Goal: Information Seeking & Learning: Learn about a topic

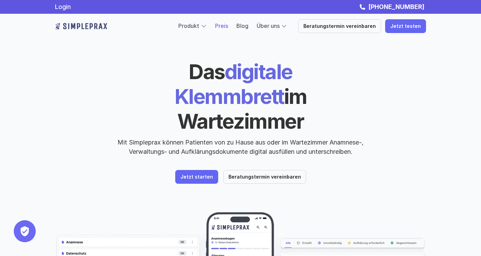
click at [228, 24] on link "Preis" at bounding box center [221, 25] width 13 height 7
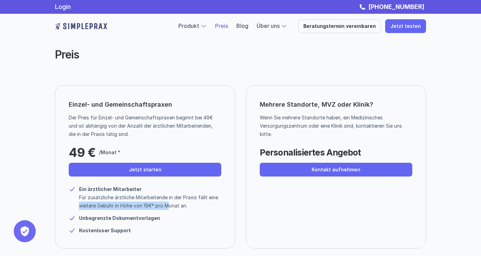
drag, startPoint x: 73, startPoint y: 200, endPoint x: 169, endPoint y: 204, distance: 95.9
click at [169, 204] on div "Ein ärztlicher Mitarbeiter Für zusätzliche ärztliche Mitarbeitende in der Praxi…" at bounding box center [145, 197] width 153 height 25
click at [169, 204] on p "Für zusätzliche ärztliche Mitarbeitende in der Praxis fällt eine weitere Gebühr…" at bounding box center [150, 201] width 142 height 16
drag, startPoint x: 124, startPoint y: 135, endPoint x: 80, endPoint y: 133, distance: 44.0
click at [80, 133] on p "Der Preis für Einzel- und Gemeinschaftspraxen beginnt bei 49€ und ist abhängig …" at bounding box center [142, 125] width 147 height 25
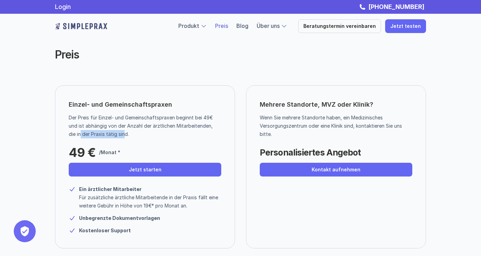
click at [80, 133] on p "Der Preis für Einzel- und Gemeinschaftspraxen beginnt bei 49€ und ist abhängig …" at bounding box center [142, 125] width 147 height 25
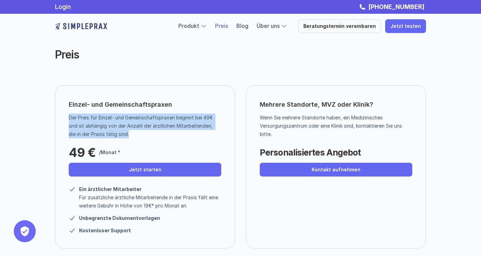
drag, startPoint x: 133, startPoint y: 136, endPoint x: 65, endPoint y: 116, distance: 71.0
click at [65, 116] on div "Einzel- und Gemeinschaftspraxen Der Preis für Einzel- und Gemeinschaftspraxen b…" at bounding box center [145, 166] width 180 height 163
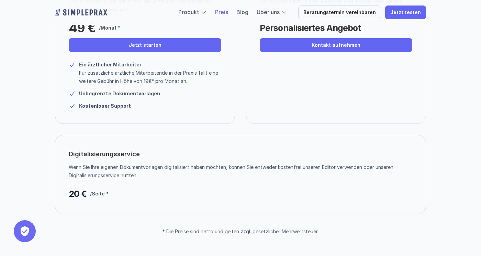
scroll to position [125, 0]
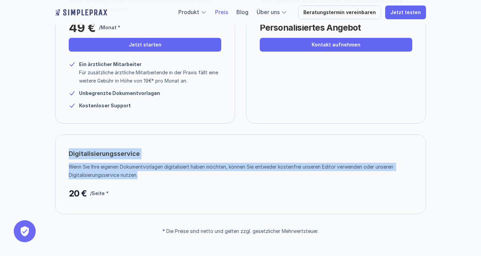
drag, startPoint x: 64, startPoint y: 149, endPoint x: 139, endPoint y: 176, distance: 79.9
click at [139, 176] on div "Digitalisierungsservice Wenn Sie Ihre eigenen Dokumentvorlagen digitalisiert ha…" at bounding box center [240, 173] width 371 height 79
click at [139, 176] on p "Wenn Sie Ihre eigenen Dokumentvorlagen digitalisiert haben möchten, können Sie …" at bounding box center [238, 171] width 338 height 16
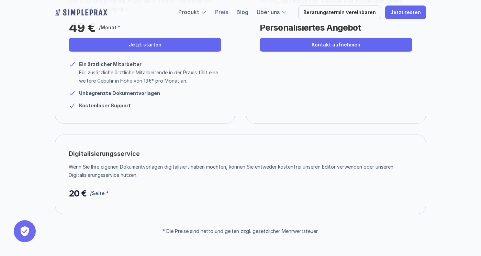
drag, startPoint x: 145, startPoint y: 173, endPoint x: 71, endPoint y: 167, distance: 74.8
click at [71, 167] on p "Wenn Sie Ihre eigenen Dokumentvorlagen digitalisiert haben möchten, können Sie …" at bounding box center [238, 171] width 338 height 16
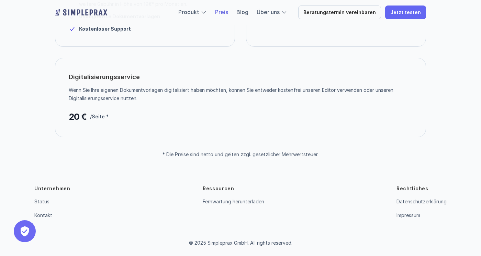
scroll to position [201, 0]
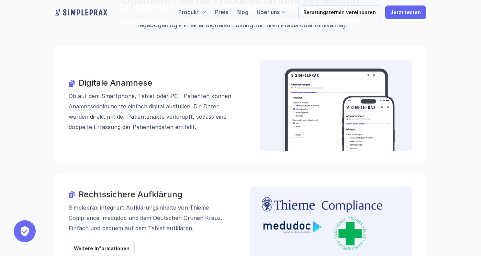
scroll to position [764, 0]
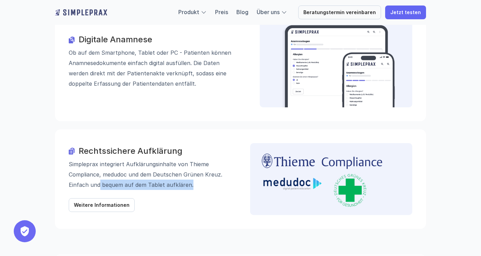
drag, startPoint x: 190, startPoint y: 150, endPoint x: 99, endPoint y: 148, distance: 90.7
click at [99, 159] on p "Simpleprax integriert Aufklärungs­inhalte von Thieme Compliance, medudoc und de…" at bounding box center [150, 174] width 162 height 31
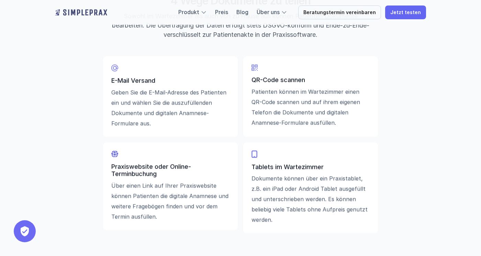
scroll to position [1623, 0]
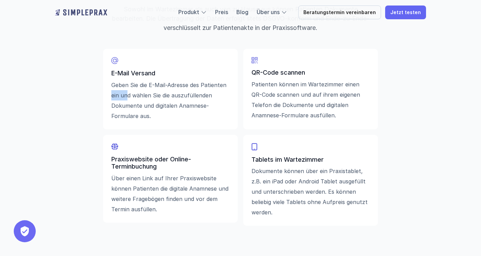
drag, startPoint x: 111, startPoint y: 91, endPoint x: 126, endPoint y: 97, distance: 15.8
click at [126, 97] on p "Geben Sie die E-Mail-Adresse des Patienten ein und wählen Sie die auszufüllende…" at bounding box center [170, 100] width 118 height 41
click at [226, 81] on p "Geben Sie die E-Mail-Adresse des Patienten ein und wählen Sie die auszufüllende…" at bounding box center [170, 100] width 118 height 41
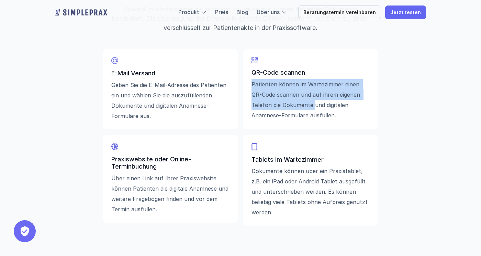
drag, startPoint x: 249, startPoint y: 85, endPoint x: 313, endPoint y: 99, distance: 65.9
click at [313, 99] on div "QR-Code scannen Patienten können im Wartezimmer einen QR-Code scannen und auf i…" at bounding box center [310, 89] width 135 height 80
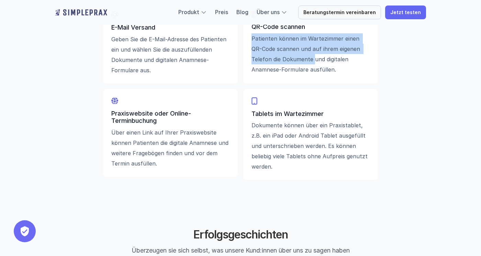
scroll to position [1669, 0]
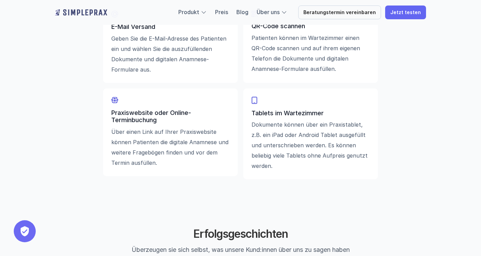
click at [337, 111] on p "Tablets im Wartezimmer" at bounding box center [310, 113] width 118 height 8
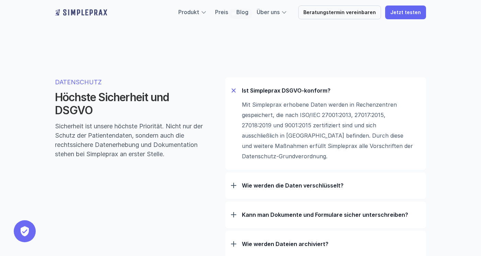
scroll to position [2119, 0]
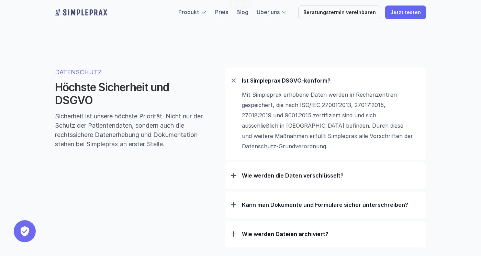
click at [255, 180] on div "Wie werden die Daten verschlüsselt?" at bounding box center [326, 175] width 190 height 18
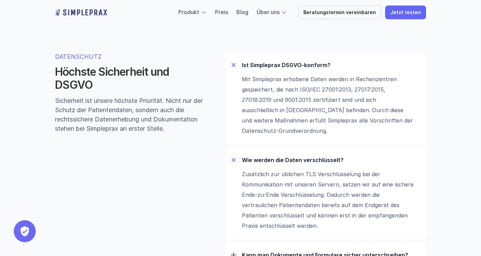
scroll to position [2137, 0]
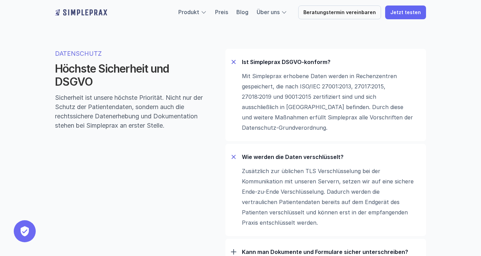
click at [259, 160] on p "Wie werden die Daten verschlüsselt?" at bounding box center [331, 156] width 179 height 7
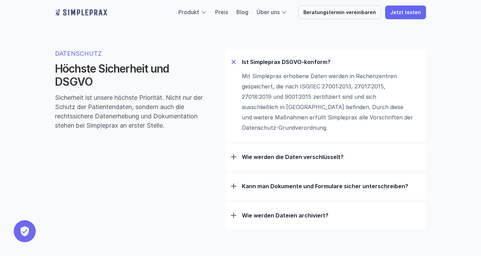
click at [254, 191] on div "Kann man Dokumente und Formulare sicher unterschreiben?" at bounding box center [326, 186] width 190 height 18
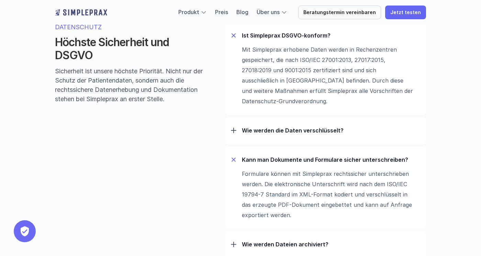
scroll to position [2170, 0]
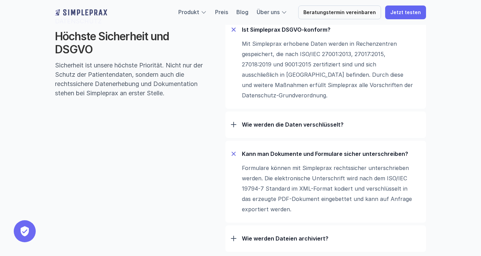
drag, startPoint x: 241, startPoint y: 170, endPoint x: 277, endPoint y: 177, distance: 36.8
click at [277, 177] on div "Formulare können mit Simpleprax rechtssicher unterschrieben werden. Die elektro…" at bounding box center [326, 189] width 190 height 52
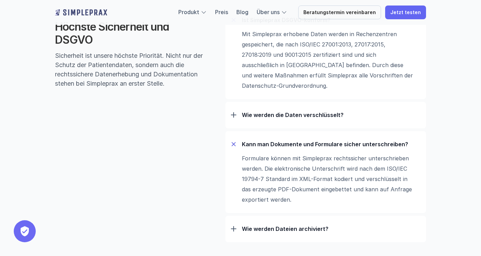
click at [273, 152] on div "Kann man Dokumente und Formulare sicher unterschreiben?" at bounding box center [326, 144] width 190 height 18
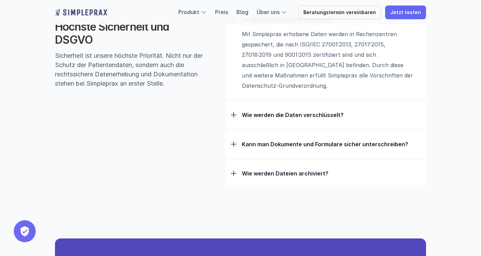
click at [272, 180] on div "Wie werden Dateien archiviert?" at bounding box center [326, 173] width 190 height 18
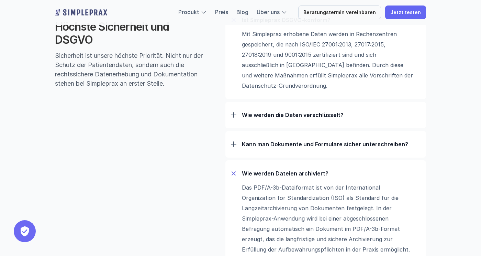
scroll to position [2205, 0]
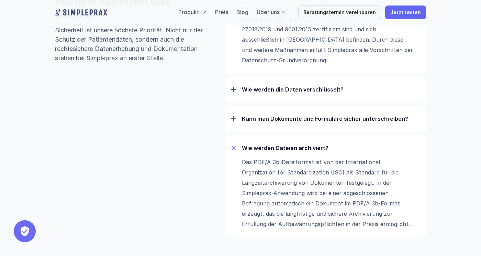
click at [268, 181] on p "Das PDF/A-3b-Dateiformat ist von der International Organization for Standardiza…" at bounding box center [328, 193] width 172 height 72
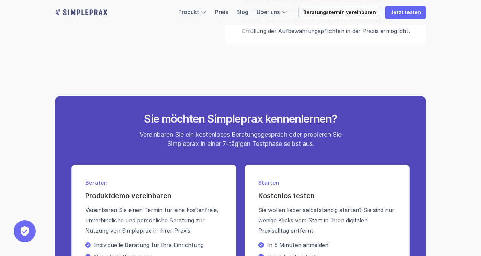
scroll to position [2480, 0]
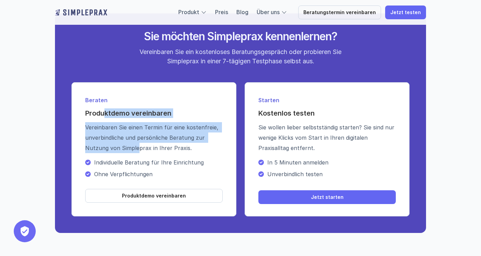
drag, startPoint x: 104, startPoint y: 115, endPoint x: 138, endPoint y: 150, distance: 48.6
click at [138, 149] on div "Beraten Produktdemo vereinbaren Vereinbaren Sie einen Termin für eine kostenfre…" at bounding box center [153, 137] width 137 height 83
click at [138, 150] on p "Vereinbaren Sie einen Termin für eine kostenfreie, unverbindliche und persönlic…" at bounding box center [153, 137] width 137 height 31
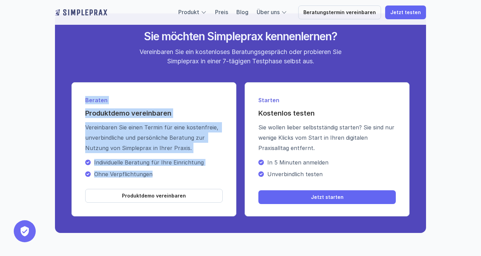
drag, startPoint x: 154, startPoint y: 179, endPoint x: 83, endPoint y: 102, distance: 104.8
click at [83, 102] on div "Beraten Produktdemo vereinbaren Vereinbaren Sie einen Termin für eine kostenfre…" at bounding box center [153, 149] width 165 height 134
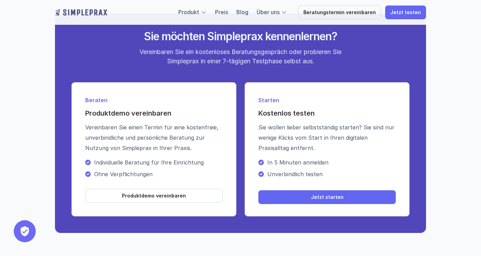
click at [83, 101] on div "Beraten Produktdemo vereinbaren Vereinbaren Sie einen Termin für eine kostenfre…" at bounding box center [153, 149] width 165 height 134
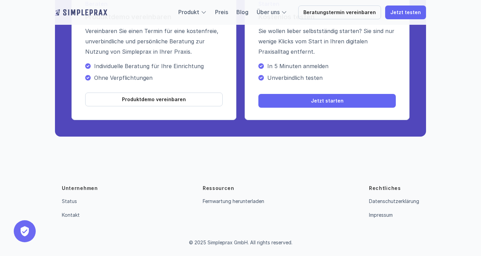
scroll to position [2576, 0]
click at [377, 212] on link "Impressum" at bounding box center [381, 215] width 24 height 6
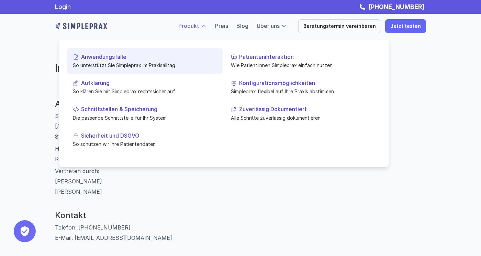
click at [107, 60] on link "Anwendungsfälle So unterstützt Sie Simpleprax im Praxisalltag" at bounding box center [144, 61] width 155 height 26
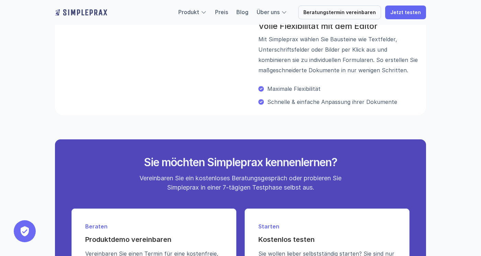
scroll to position [1078, 0]
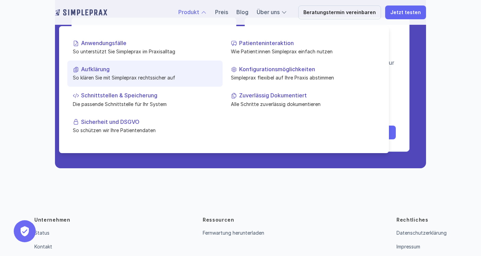
click at [122, 80] on p "So klären Sie mit Simpleprax rechtssicher auf" at bounding box center [145, 77] width 144 height 7
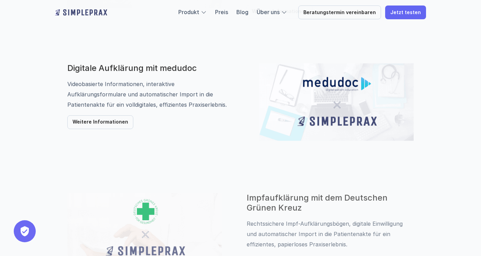
scroll to position [581, 0]
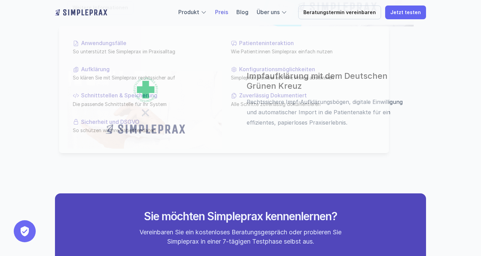
click at [228, 10] on link "Preis" at bounding box center [221, 12] width 13 height 7
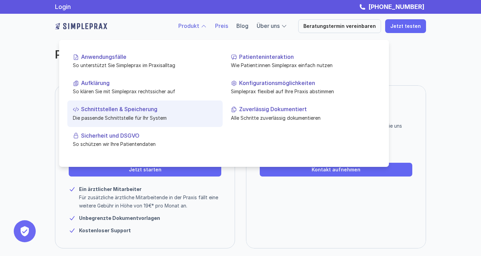
click at [157, 116] on p "Die passende Schnittstelle für Ihr System" at bounding box center [145, 117] width 144 height 7
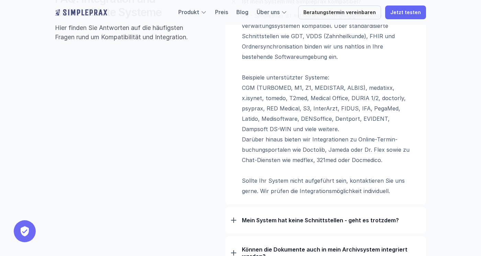
scroll to position [501, 0]
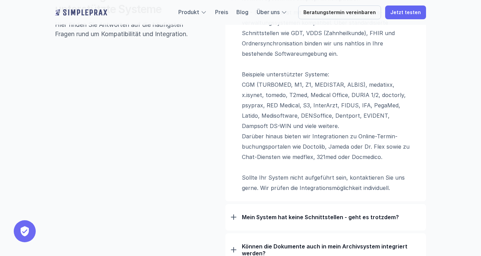
click at [248, 221] on div "Mein System hat keine Schnittstellen - geht es trotzdem?" at bounding box center [326, 217] width 190 height 18
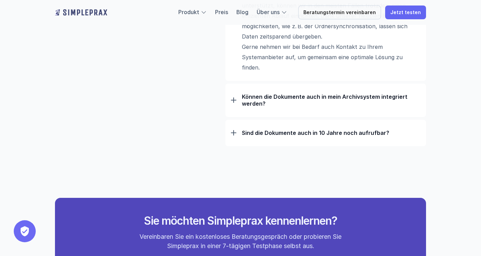
scroll to position [752, 0]
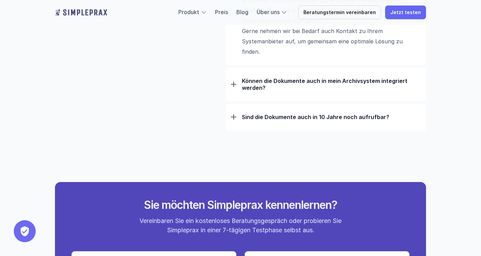
click at [255, 115] on p "Sind die Dokumente auch in 10 Jahre noch aufrufbar?" at bounding box center [331, 116] width 179 height 7
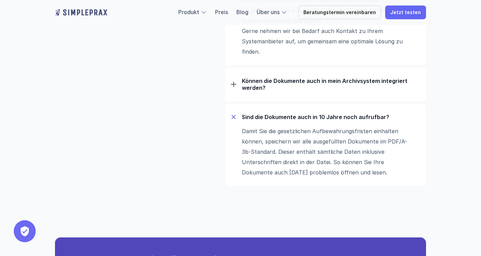
drag, startPoint x: 241, startPoint y: 152, endPoint x: 281, endPoint y: 159, distance: 41.2
click at [281, 159] on div "Damit Sie die gesetzlichen Aufbewahrungsfristen einhalten können, speichern wir…" at bounding box center [326, 152] width 190 height 52
drag, startPoint x: 295, startPoint y: 162, endPoint x: 330, endPoint y: 178, distance: 38.4
click at [330, 178] on div "Sind die Dokumente auch in 10 Jahre noch aufrufbar? Damit Sie die gesetzlichen …" at bounding box center [325, 145] width 201 height 82
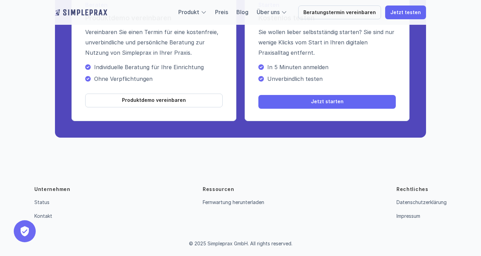
scroll to position [1071, 0]
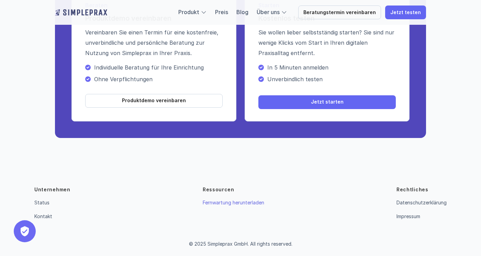
click at [224, 204] on link "Fernwartung herunterladen" at bounding box center [233, 202] width 61 height 6
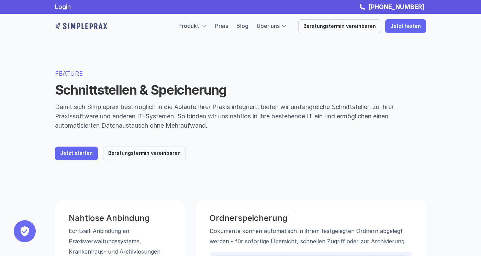
scroll to position [0, 0]
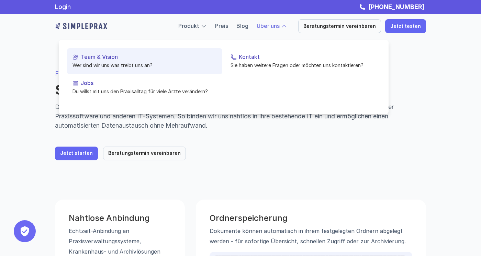
click at [134, 55] on p "Team & Vision" at bounding box center [149, 57] width 136 height 7
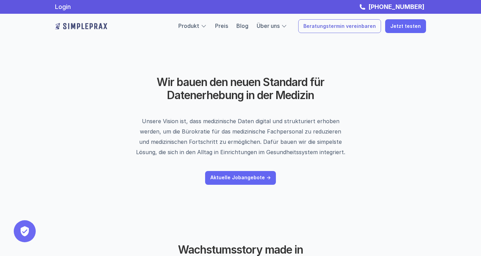
click at [327, 26] on p "Beratungstermin vereinbaren" at bounding box center [339, 26] width 72 height 6
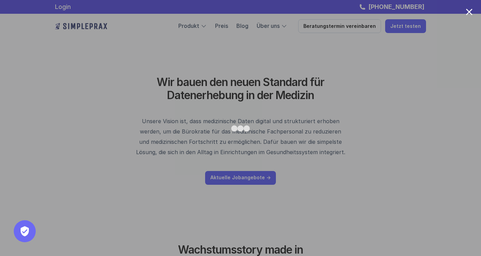
click at [35, 99] on div at bounding box center [240, 128] width 481 height 256
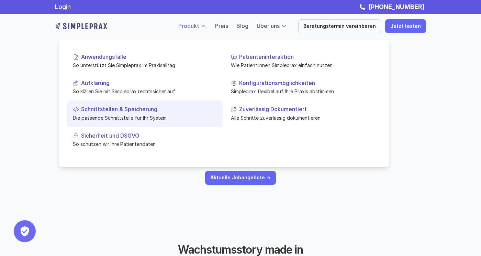
click at [135, 116] on p "Die passende Schnittstelle für Ihr System" at bounding box center [145, 117] width 144 height 7
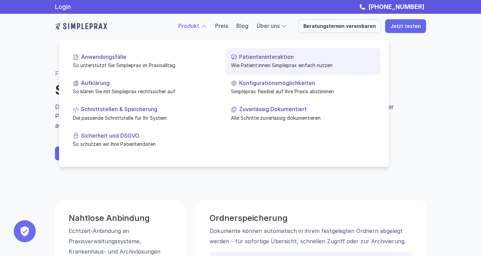
click at [248, 65] on p "Wie Patient:innen Simpleprax einfach nutzen" at bounding box center [303, 64] width 144 height 7
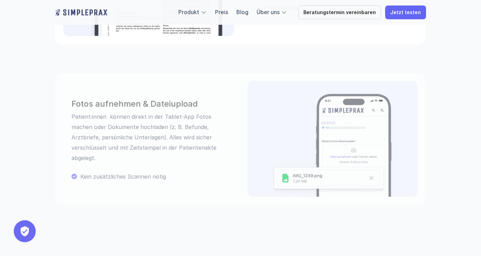
scroll to position [371, 0]
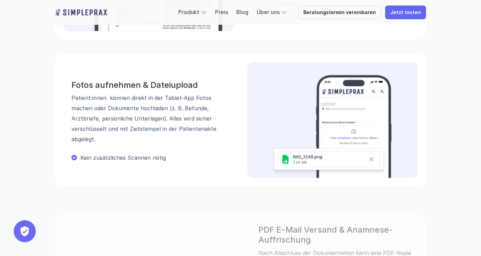
click at [68, 14] on img at bounding box center [81, 12] width 52 height 11
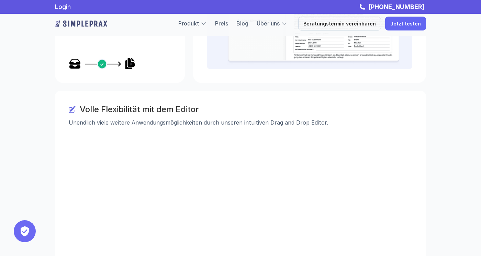
scroll to position [1189, 0]
